Goal: Task Accomplishment & Management: Manage account settings

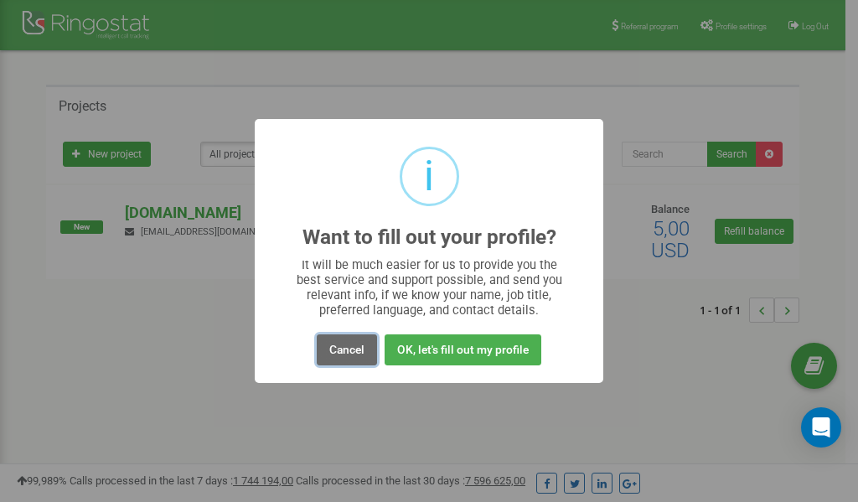
click at [346, 347] on button "Cancel" at bounding box center [347, 349] width 60 height 31
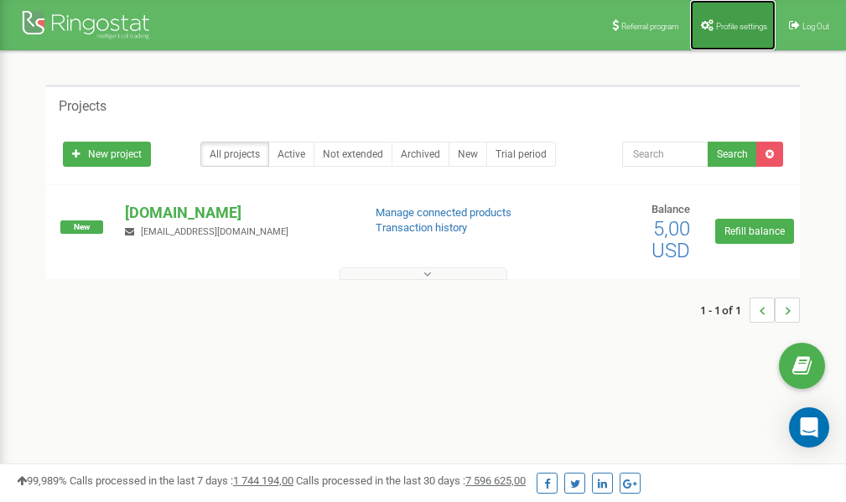
click at [741, 29] on span "Profile settings" at bounding box center [741, 26] width 51 height 9
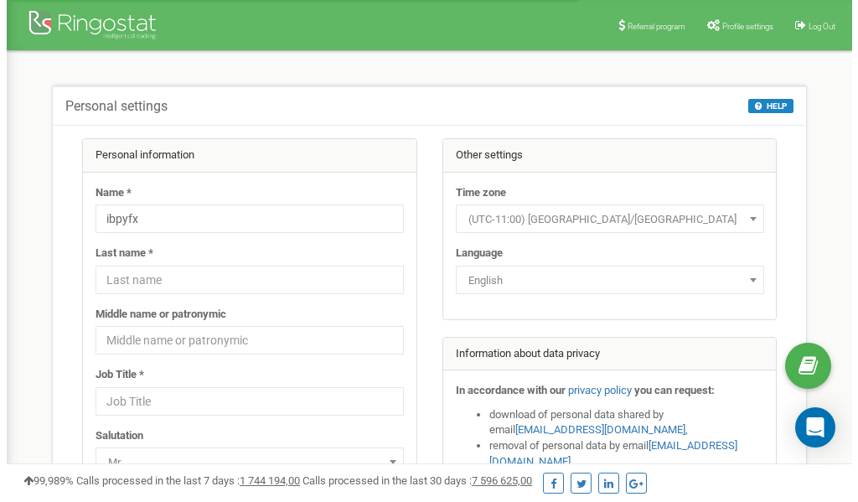
scroll to position [84, 0]
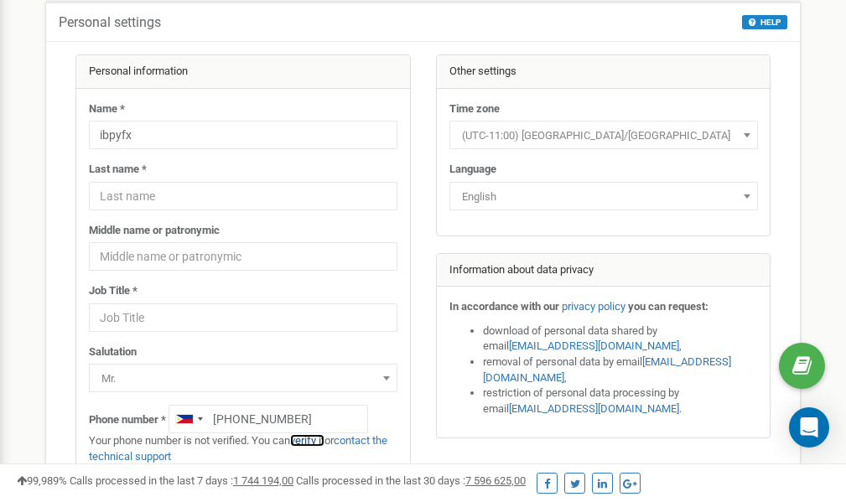
click at [317, 441] on link "verify it" at bounding box center [307, 440] width 34 height 13
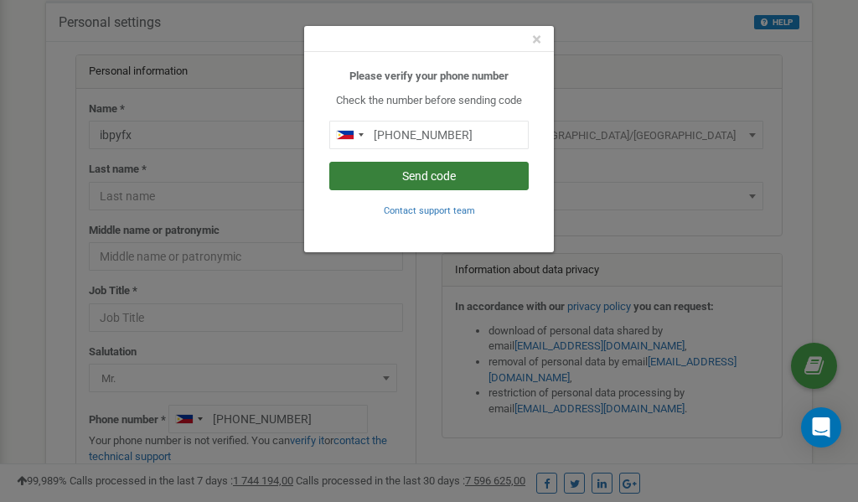
click at [418, 175] on button "Send code" at bounding box center [428, 176] width 199 height 28
